Goal: Use online tool/utility: Utilize a website feature to perform a specific function

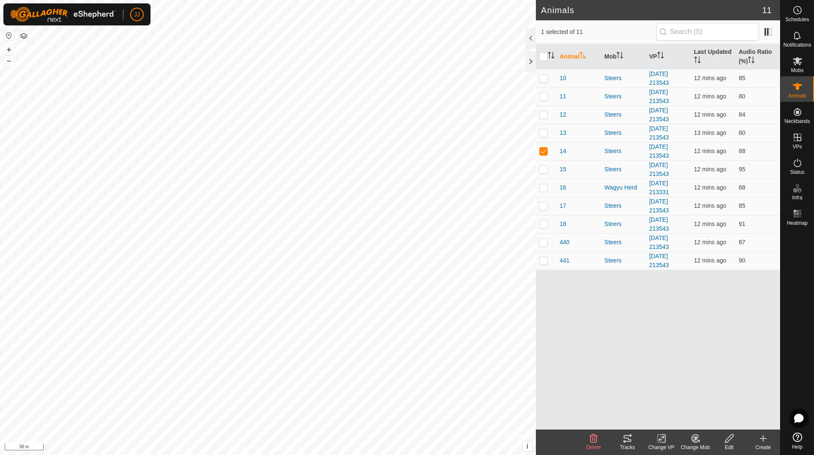
click at [629, 436] on icon at bounding box center [630, 435] width 3 height 3
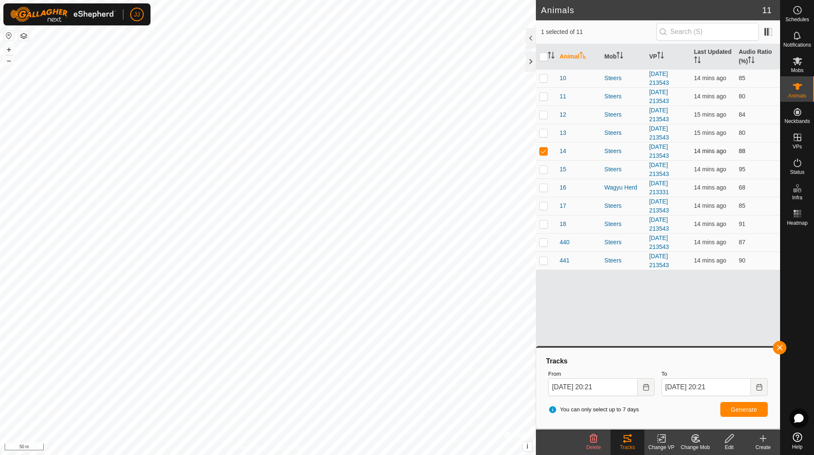
click at [542, 148] on p-checkbox at bounding box center [543, 150] width 8 height 7
checkbox input "false"
click at [538, 217] on td at bounding box center [546, 224] width 20 height 18
click at [544, 223] on p-checkbox at bounding box center [543, 223] width 8 height 7
click at [546, 221] on p-checkbox at bounding box center [543, 223] width 8 height 7
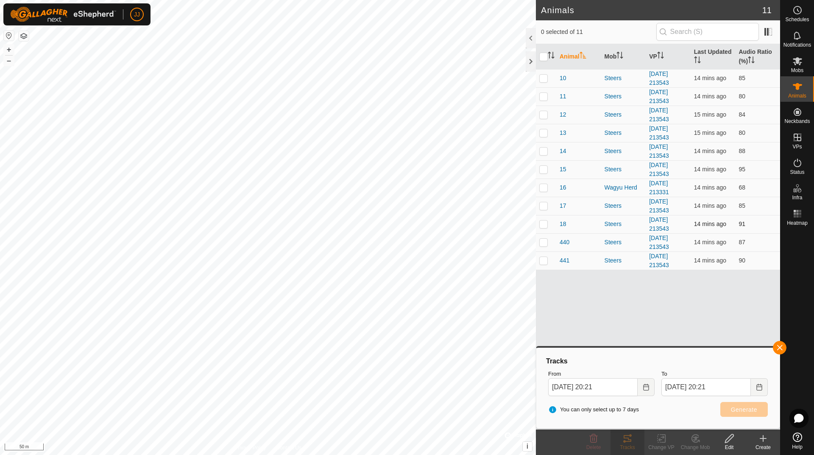
checkbox input "true"
click at [542, 206] on p-checkbox at bounding box center [543, 205] width 8 height 7
checkbox input "true"
click at [544, 223] on p-checkbox at bounding box center [543, 223] width 8 height 7
checkbox input "false"
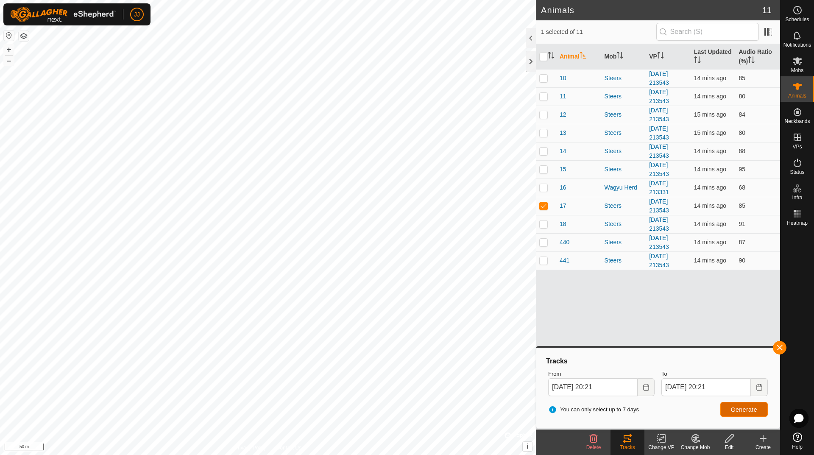
click at [746, 406] on span "Generate" at bounding box center [744, 409] width 26 height 7
click at [545, 78] on p-checkbox at bounding box center [543, 78] width 8 height 7
checkbox input "true"
click at [545, 206] on p-checkbox at bounding box center [543, 205] width 8 height 7
checkbox input "false"
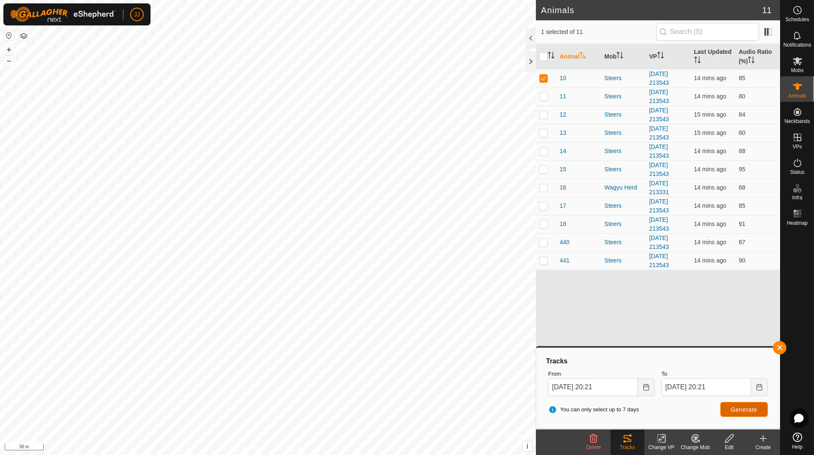
click at [747, 409] on span "Generate" at bounding box center [744, 409] width 26 height 7
click at [543, 76] on p-checkbox at bounding box center [543, 78] width 8 height 7
checkbox input "false"
click at [546, 261] on p-checkbox at bounding box center [543, 260] width 8 height 7
click at [749, 410] on span "Generate" at bounding box center [744, 409] width 26 height 7
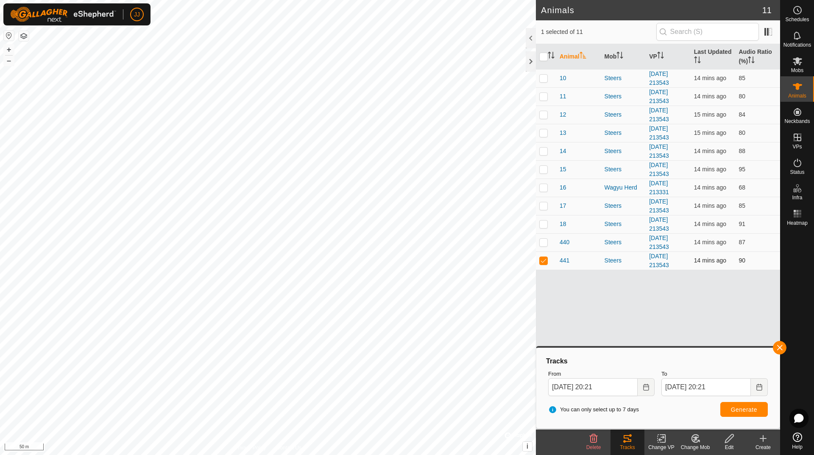
click at [544, 262] on p-checkbox at bounding box center [543, 260] width 8 height 7
checkbox input "false"
